Goal: Check status

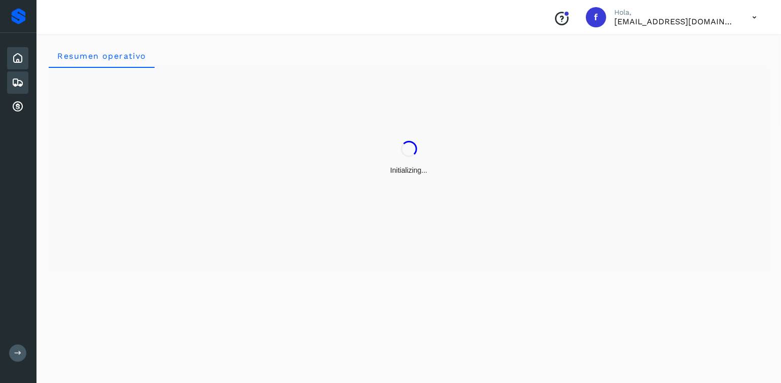
click at [11, 81] on div "Embarques" at bounding box center [17, 82] width 21 height 22
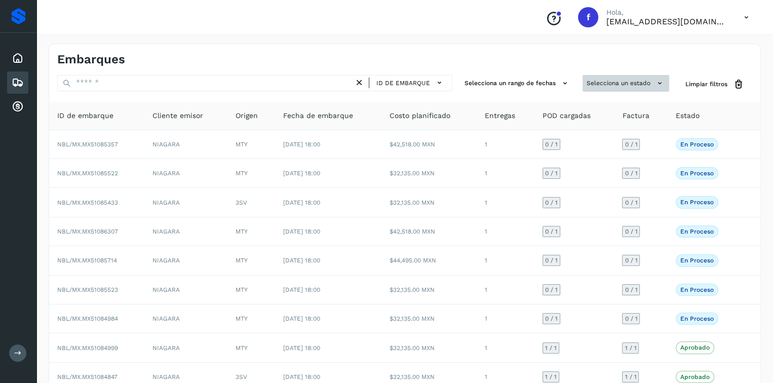
click at [611, 84] on button "Selecciona un estado" at bounding box center [626, 83] width 87 height 17
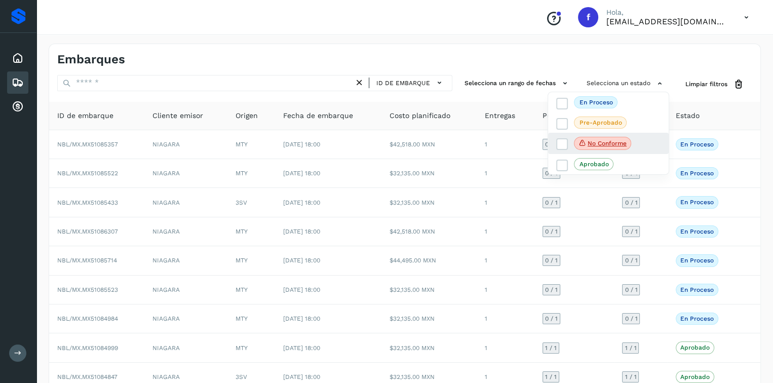
drag, startPoint x: 561, startPoint y: 144, endPoint x: 553, endPoint y: 148, distance: 9.3
click at [561, 144] on icon at bounding box center [562, 144] width 10 height 10
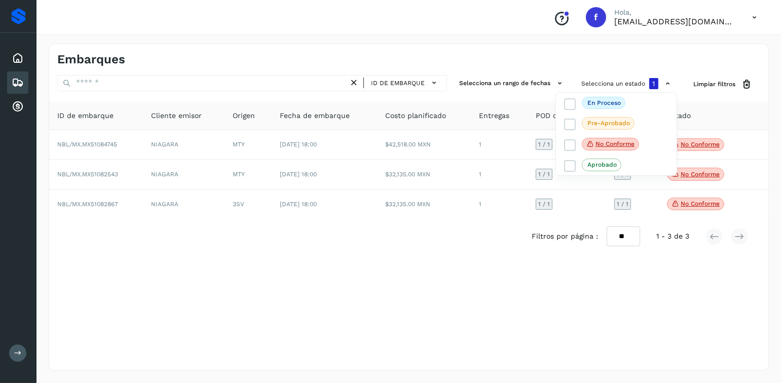
click at [333, 314] on div at bounding box center [390, 191] width 781 height 383
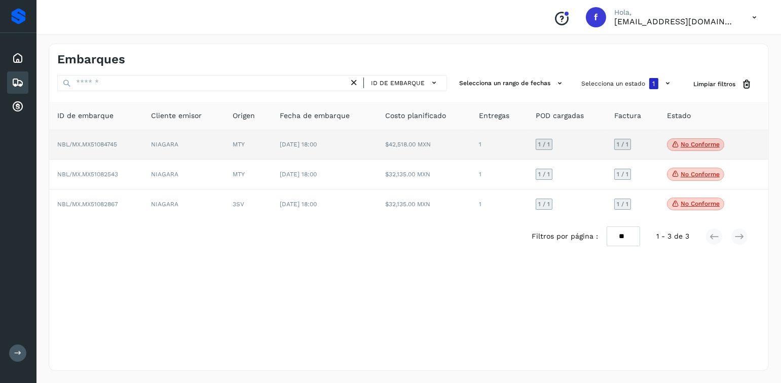
click at [674, 141] on icon at bounding box center [675, 144] width 8 height 9
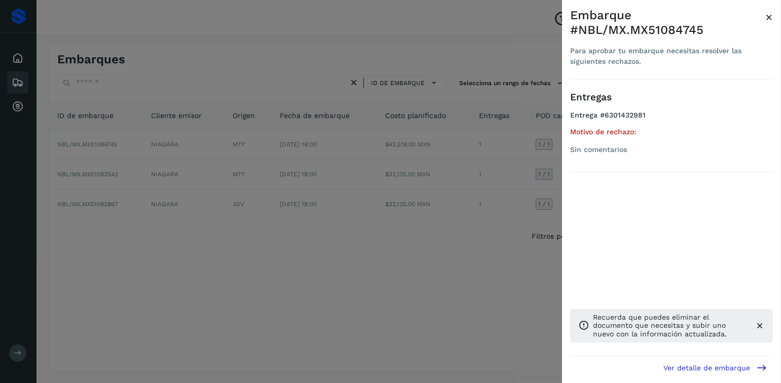
click at [396, 207] on div at bounding box center [390, 191] width 781 height 383
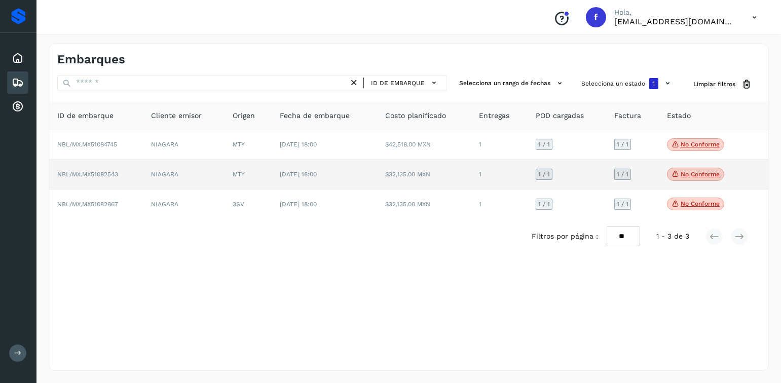
click at [714, 175] on p "No conforme" at bounding box center [699, 174] width 39 height 7
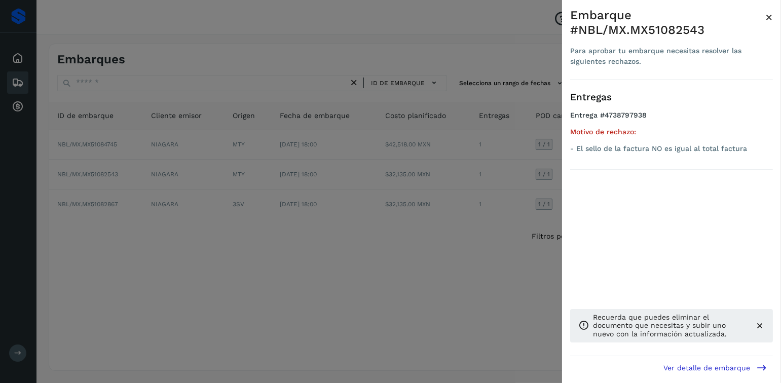
click at [399, 207] on div at bounding box center [390, 191] width 781 height 383
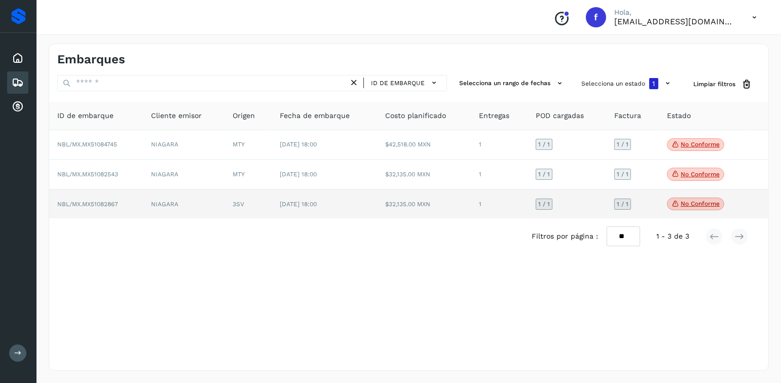
click at [711, 203] on p "No conforme" at bounding box center [699, 203] width 39 height 7
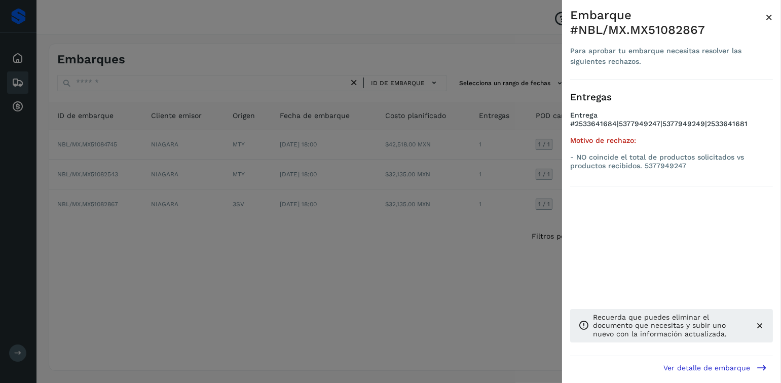
click at [362, 201] on div at bounding box center [390, 191] width 781 height 383
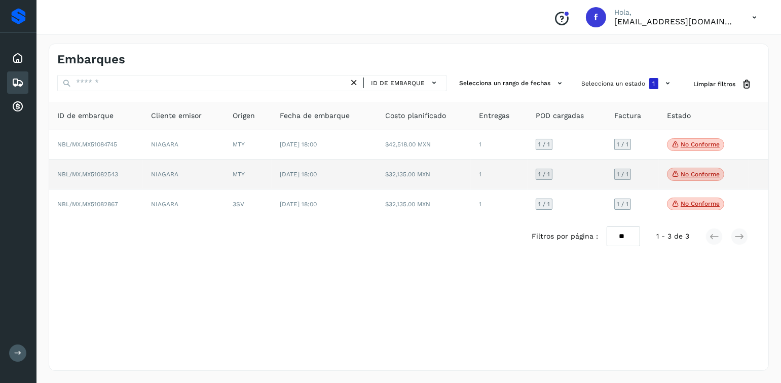
click at [703, 178] on span "No conforme" at bounding box center [695, 174] width 57 height 13
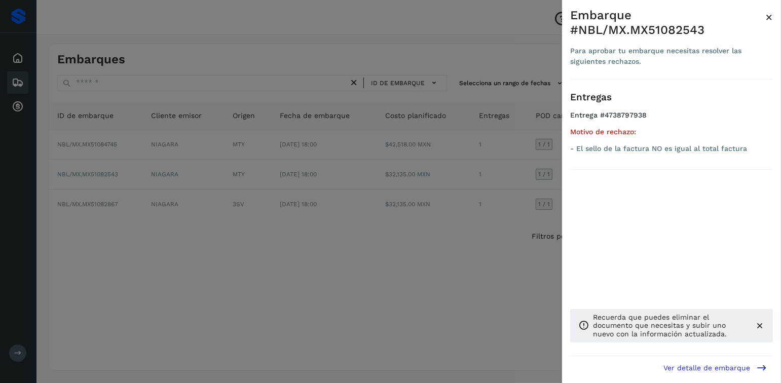
click at [373, 187] on div at bounding box center [390, 191] width 781 height 383
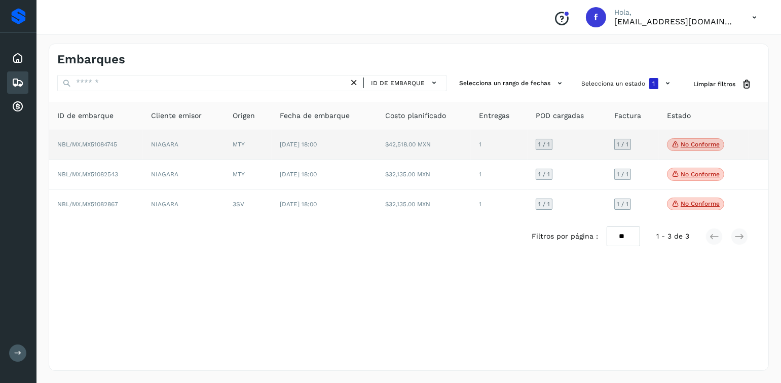
click at [391, 148] on td "$42,518.00 MXN" at bounding box center [424, 145] width 94 height 30
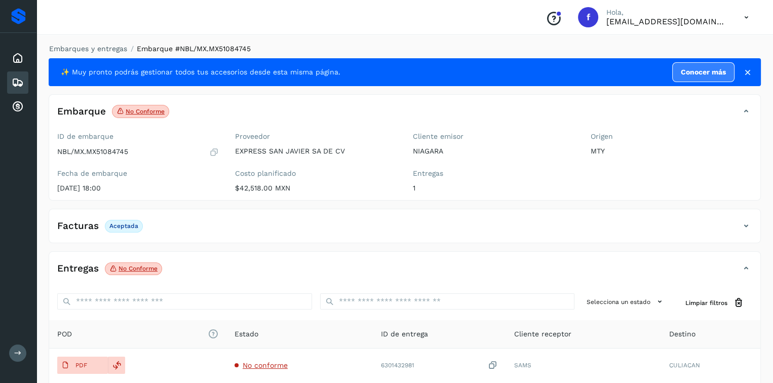
scroll to position [97, 0]
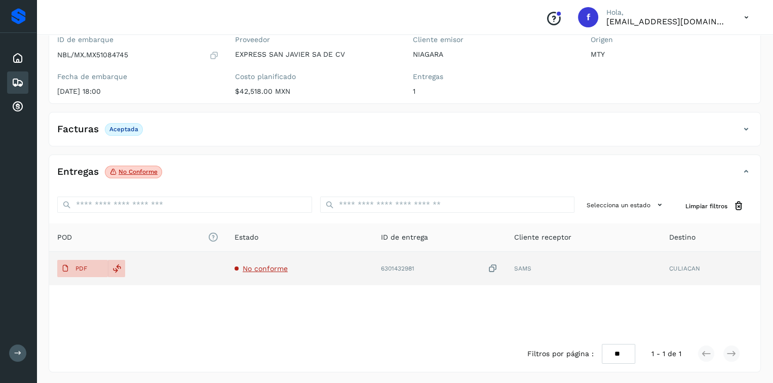
click at [272, 267] on span "No conforme" at bounding box center [265, 268] width 45 height 8
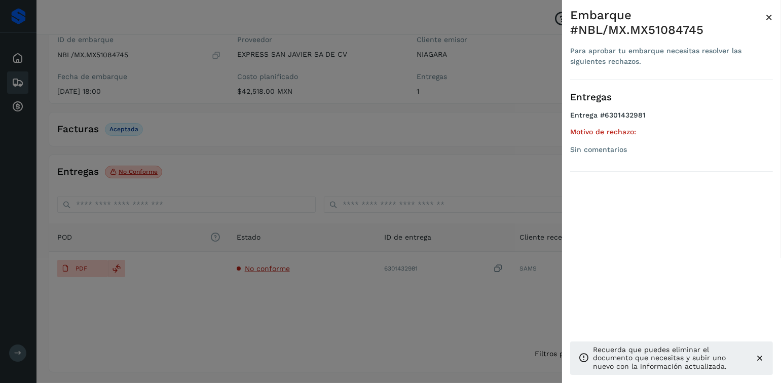
click at [369, 232] on div at bounding box center [390, 191] width 781 height 383
